Goal: Navigation & Orientation: Understand site structure

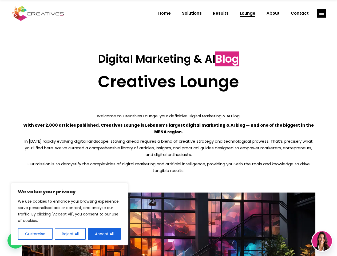
click at [169, 128] on p "With over 2,000 articles published, Creatives Lounge is Lebanon’s largest digit…" at bounding box center [169, 128] width 294 height 13
click at [35, 234] on button "Customise" at bounding box center [35, 234] width 35 height 12
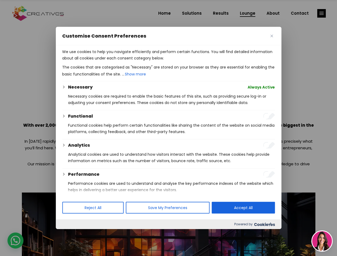
click at [70, 234] on div at bounding box center [168, 128] width 337 height 256
click at [104, 61] on p "We use cookies to help you navigate efficiently and perform certain functions. …" at bounding box center [168, 55] width 213 height 13
click at [322, 13] on div at bounding box center [168, 128] width 337 height 256
click at [322, 242] on img at bounding box center [323, 242] width 20 height 20
